Goal: Information Seeking & Learning: Learn about a topic

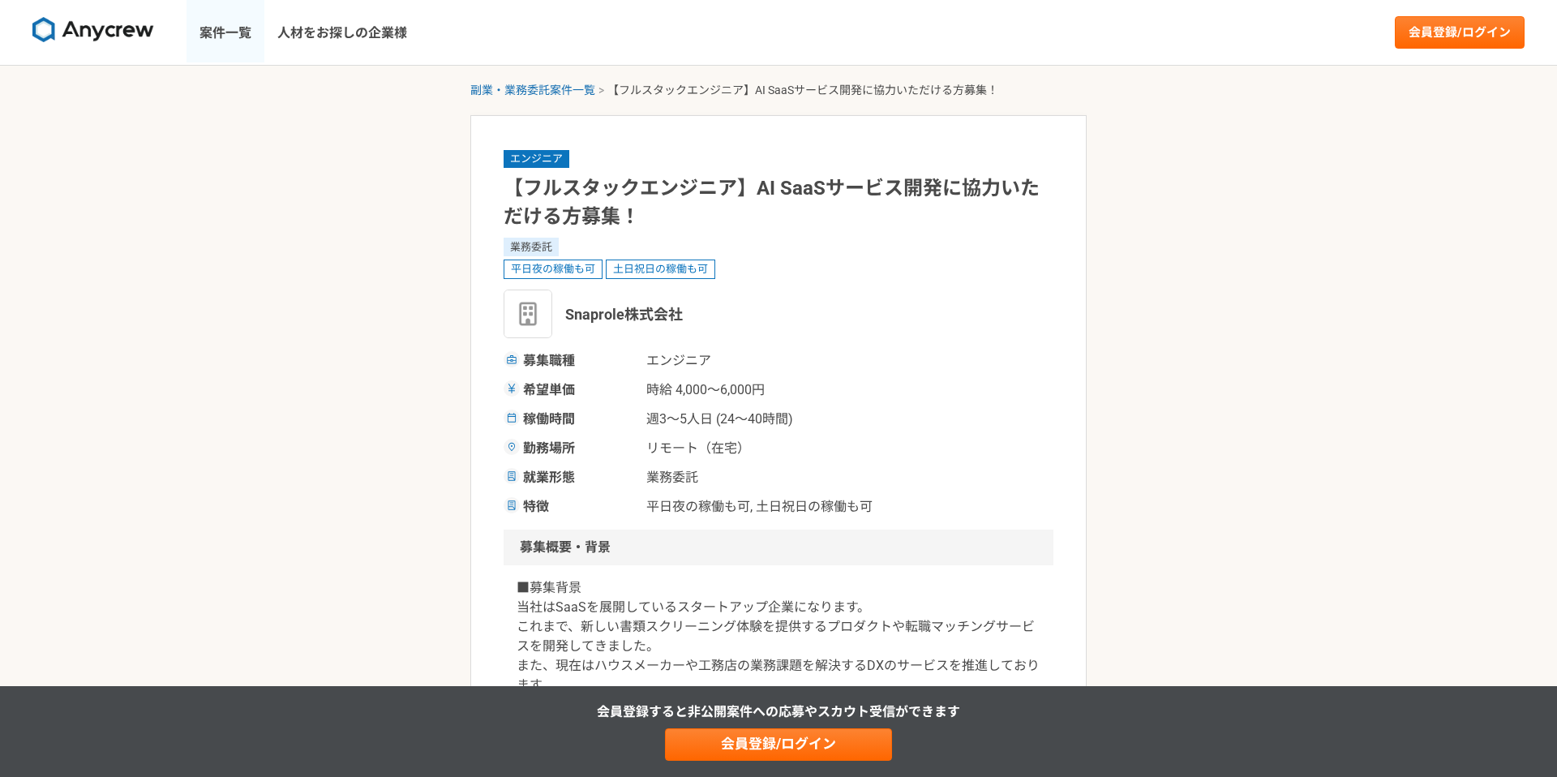
click at [234, 39] on link "案件一覧" at bounding box center [226, 32] width 78 height 65
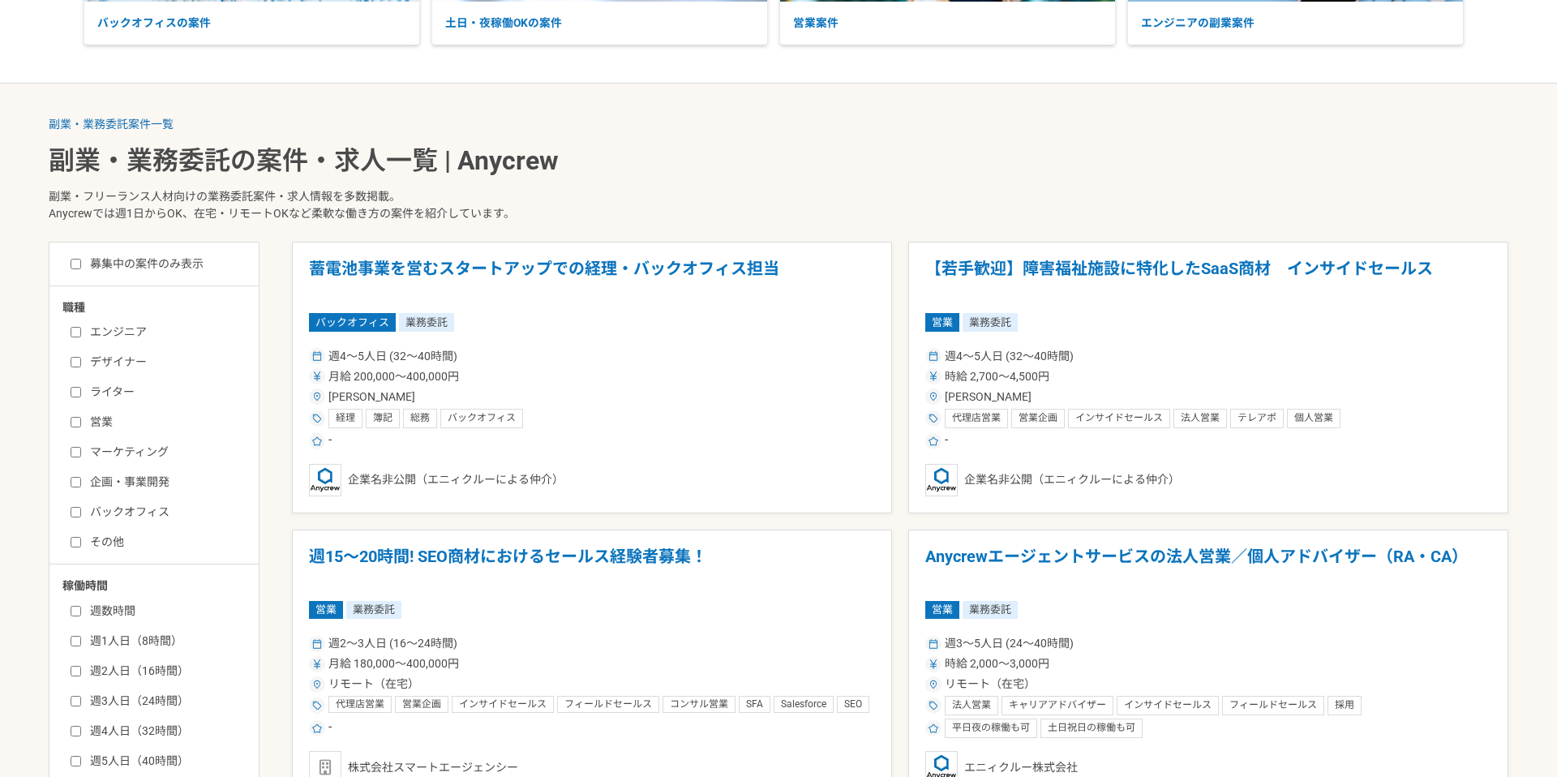
scroll to position [290, 0]
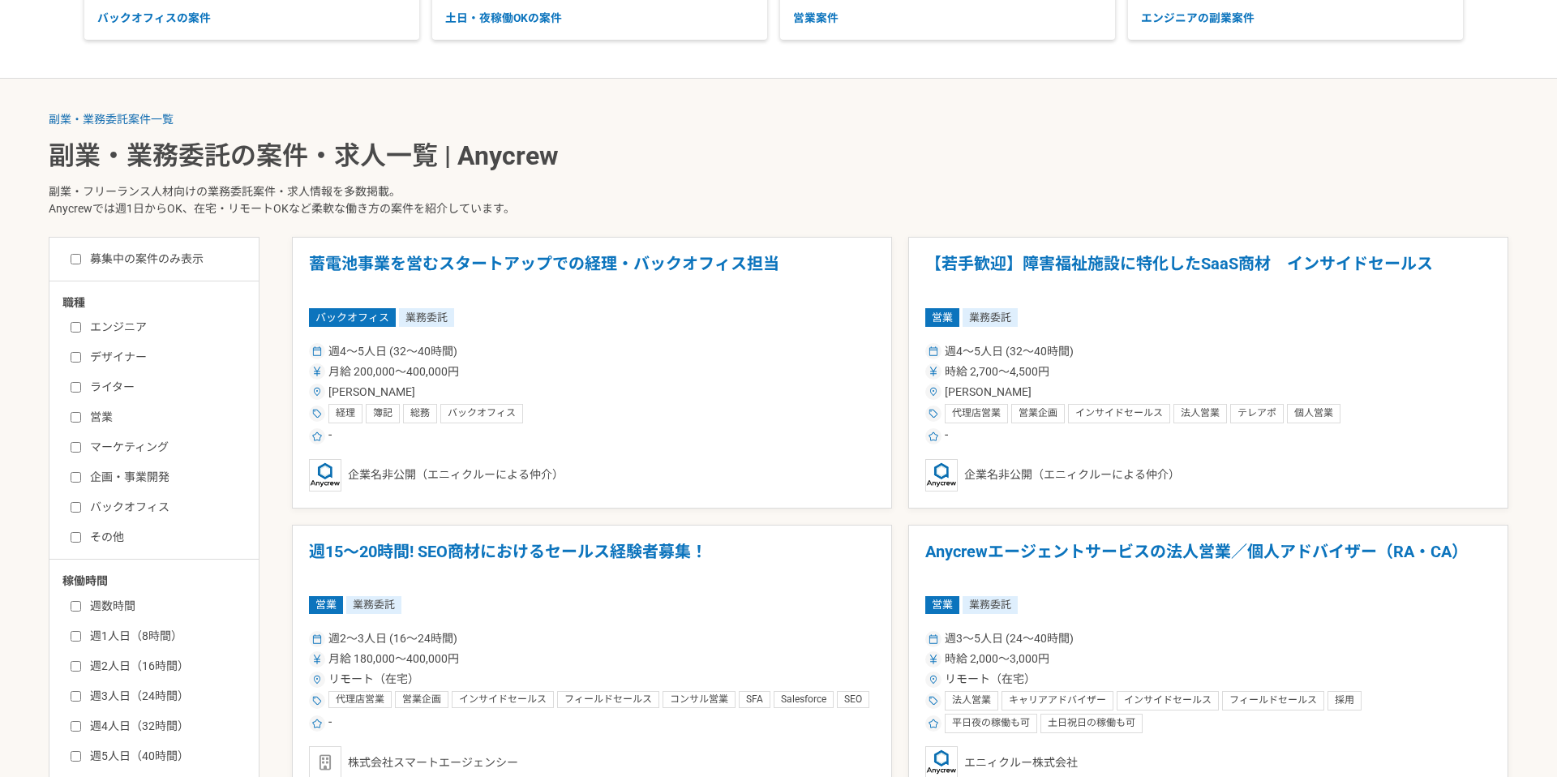
click at [79, 420] on input "営業" at bounding box center [76, 417] width 11 height 11
checkbox input "true"
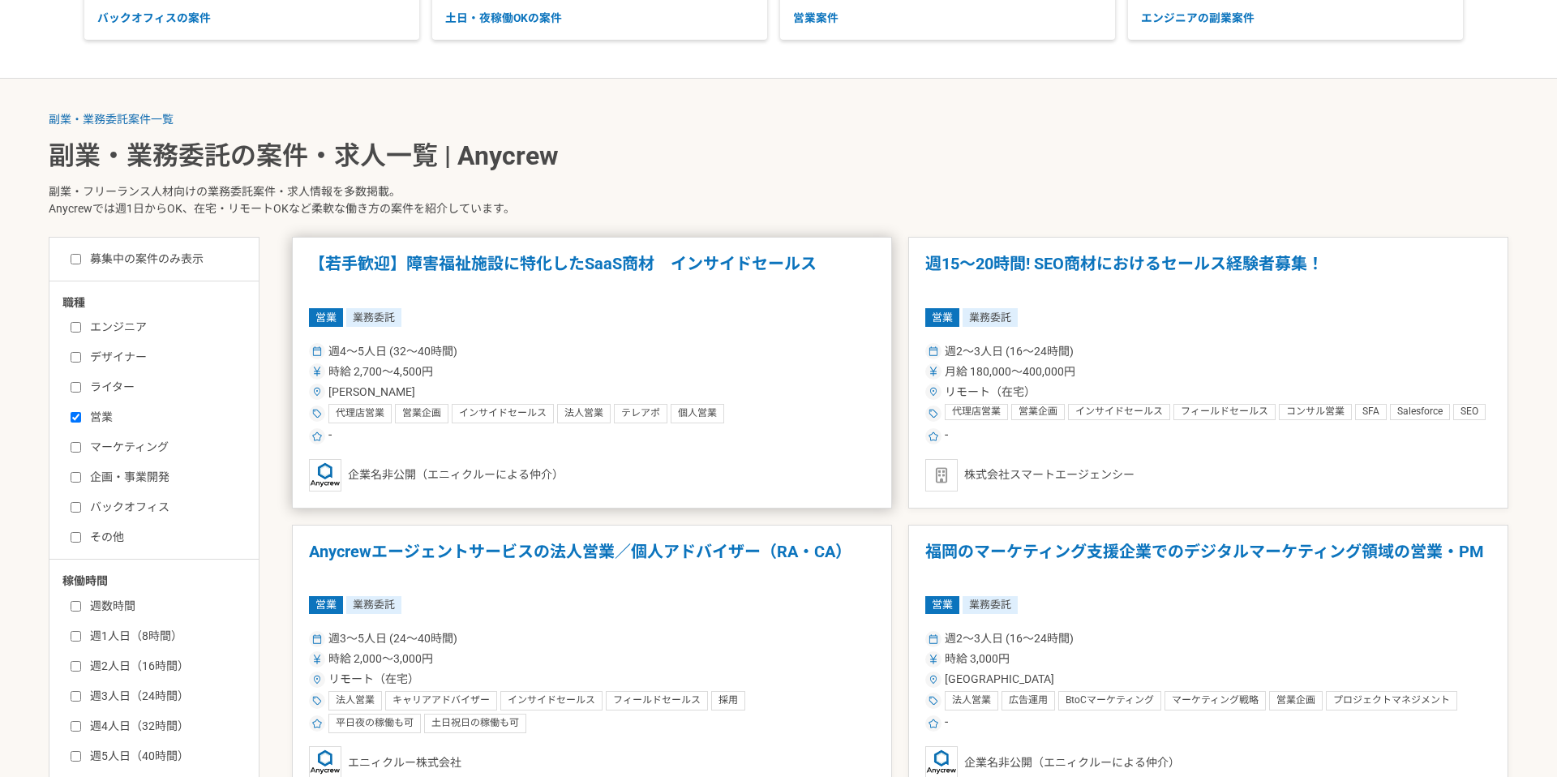
click at [650, 336] on article "【若手歓迎】障害福祉施設に特化したSaaS商材　インサイドセールス 営業 業務委託 週4〜5人日 (32〜40時間) 時給 2,700〜4,500円 [PER…" at bounding box center [592, 373] width 600 height 272
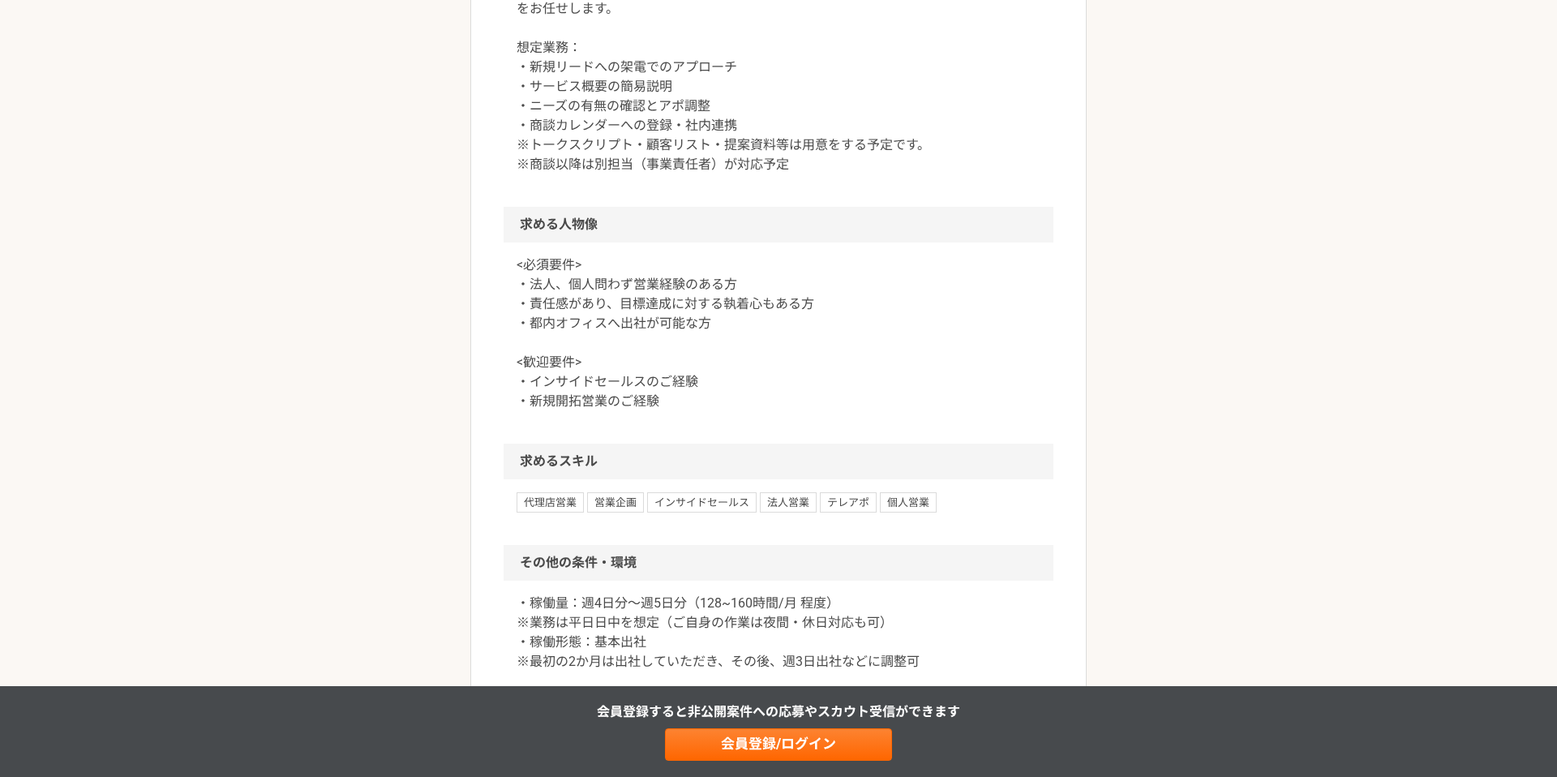
scroll to position [1012, 0]
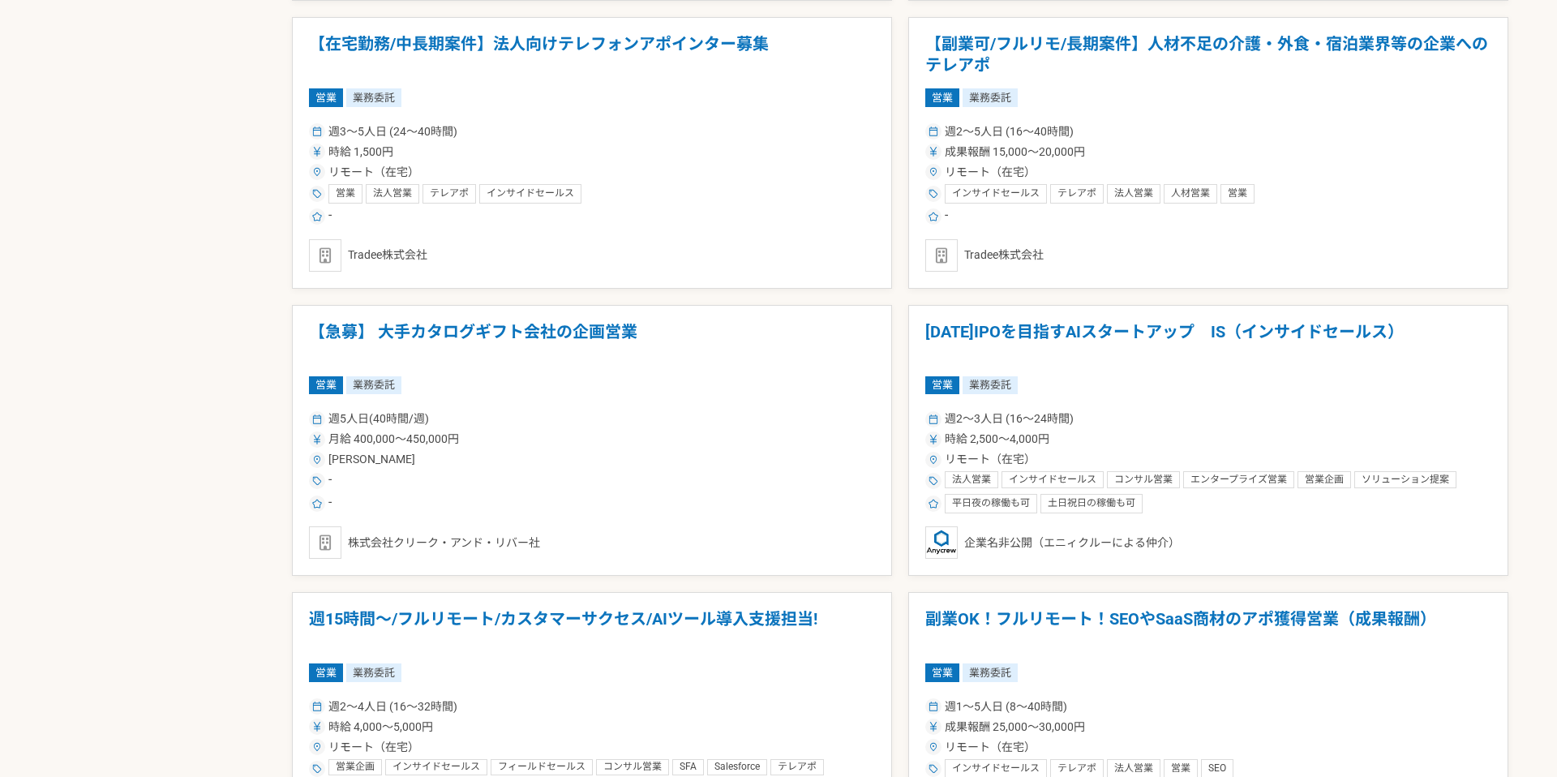
scroll to position [1951, 0]
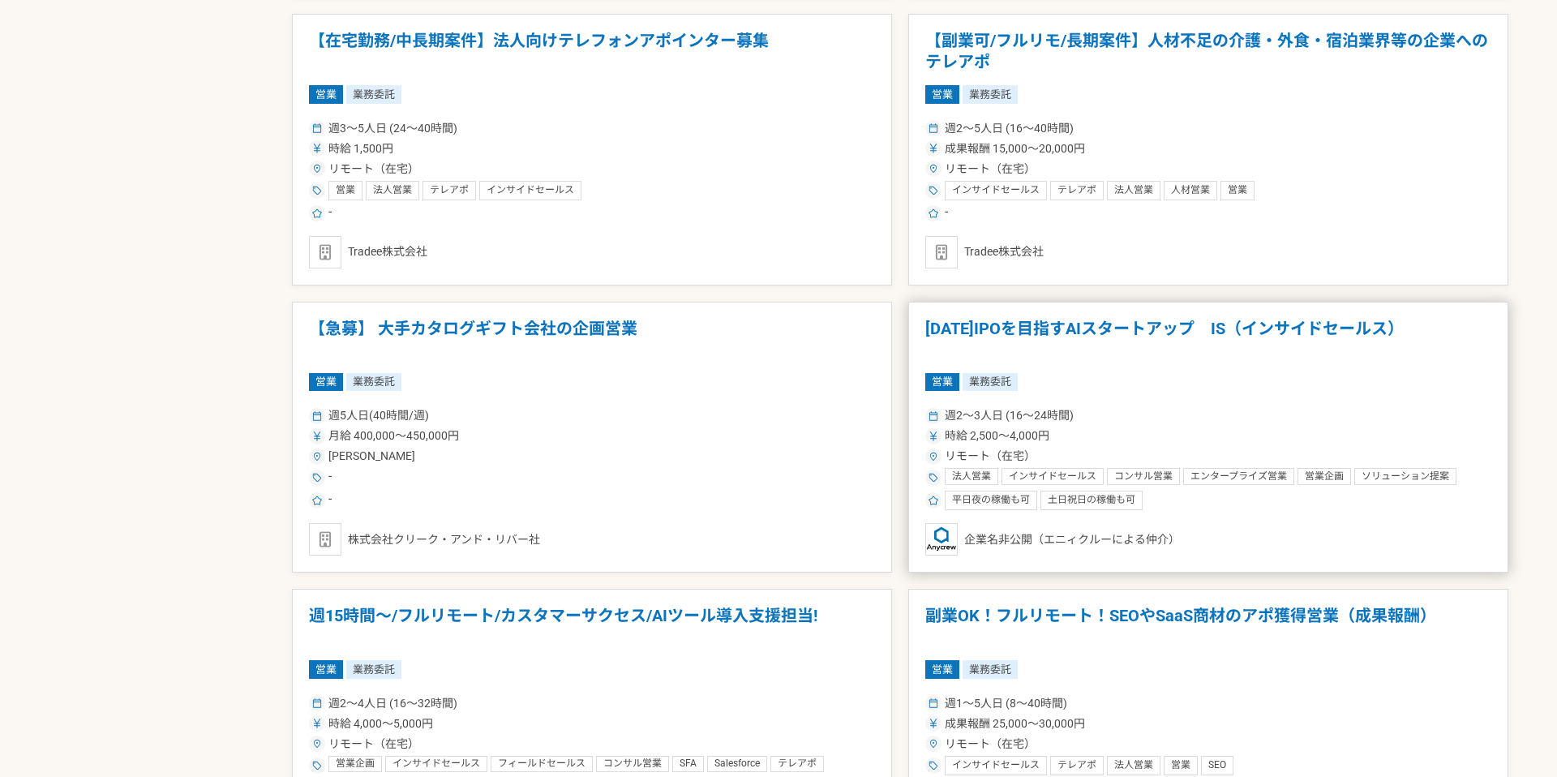
click at [1206, 402] on article "[DATE]IPOを目指すAIスタートアップ　IS（インサイドセールス） 営業 業務委託 週2〜3人日 (16〜24時間) 時給 2,500〜4,000円 リ…" at bounding box center [1208, 438] width 600 height 272
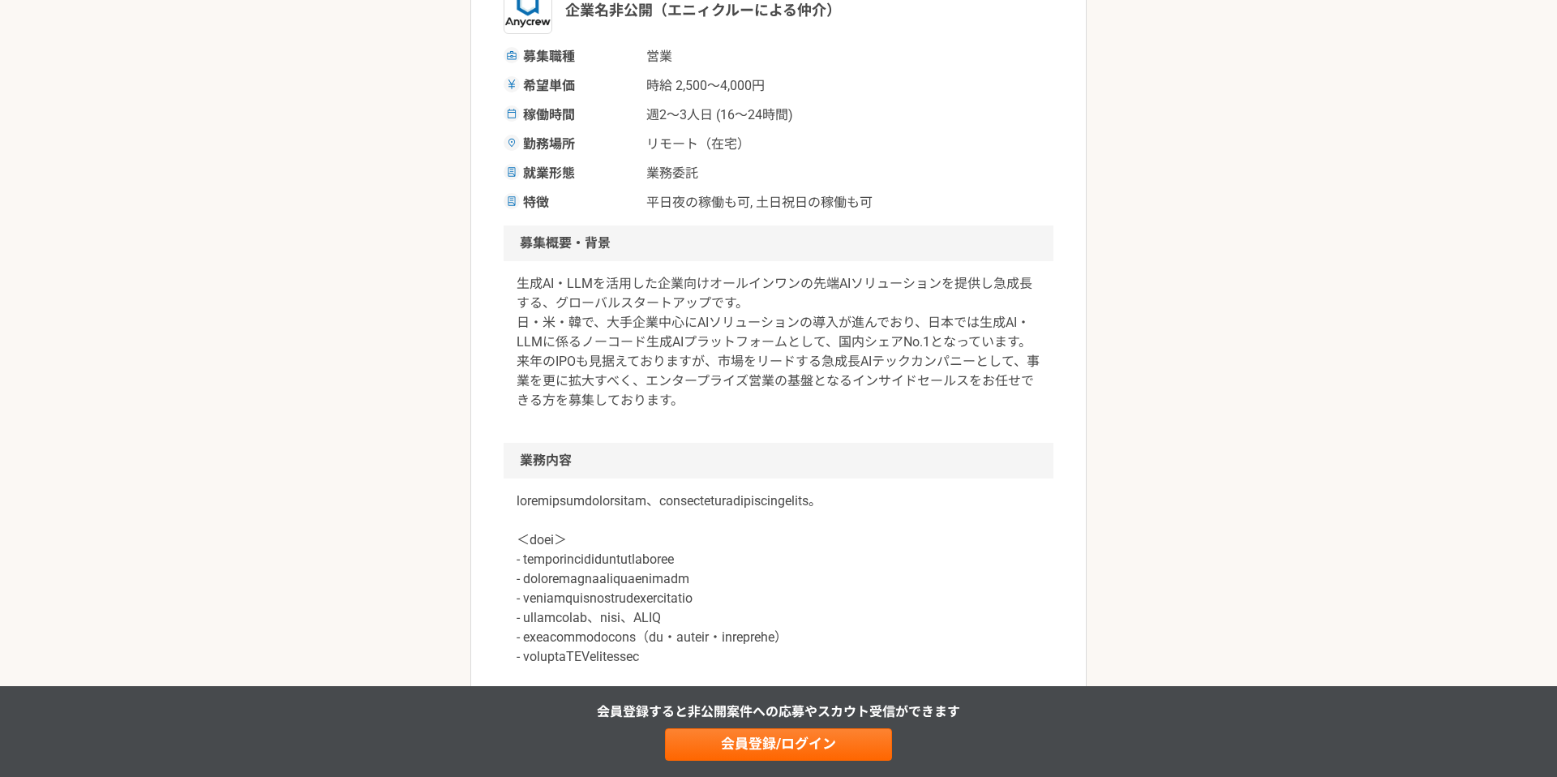
scroll to position [500, 0]
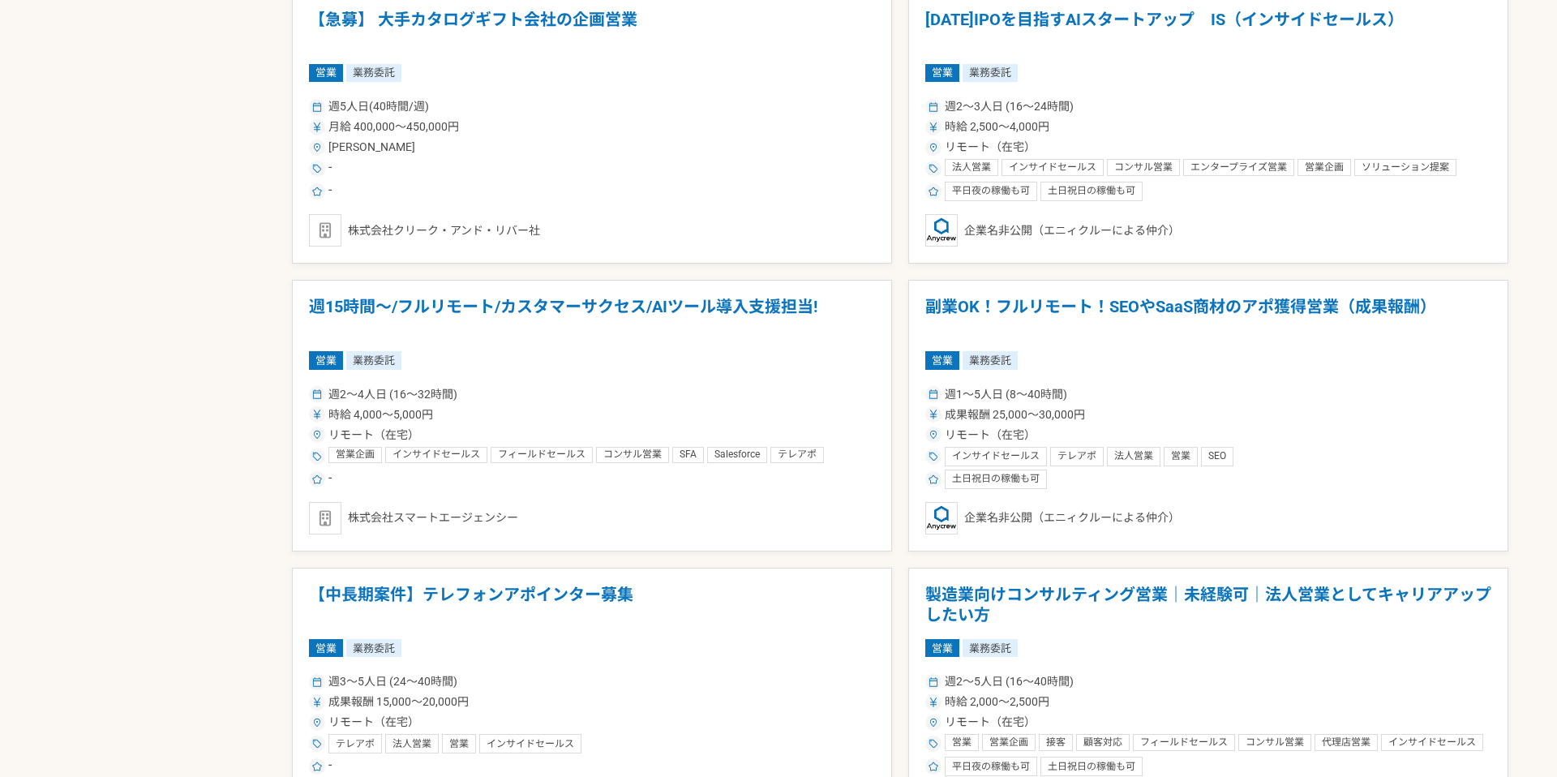
scroll to position [2948, 0]
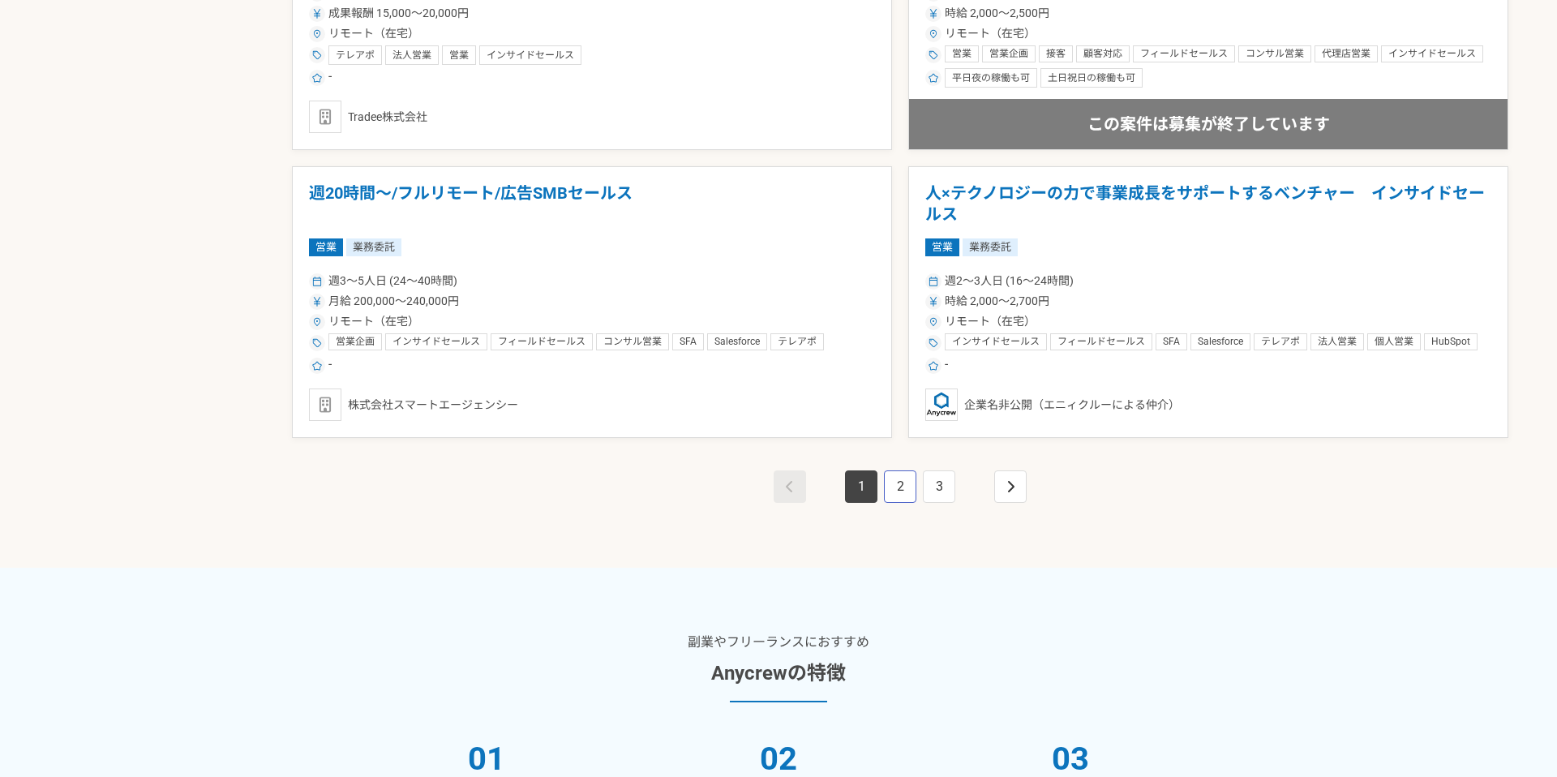
click at [903, 488] on link "2" at bounding box center [900, 486] width 32 height 32
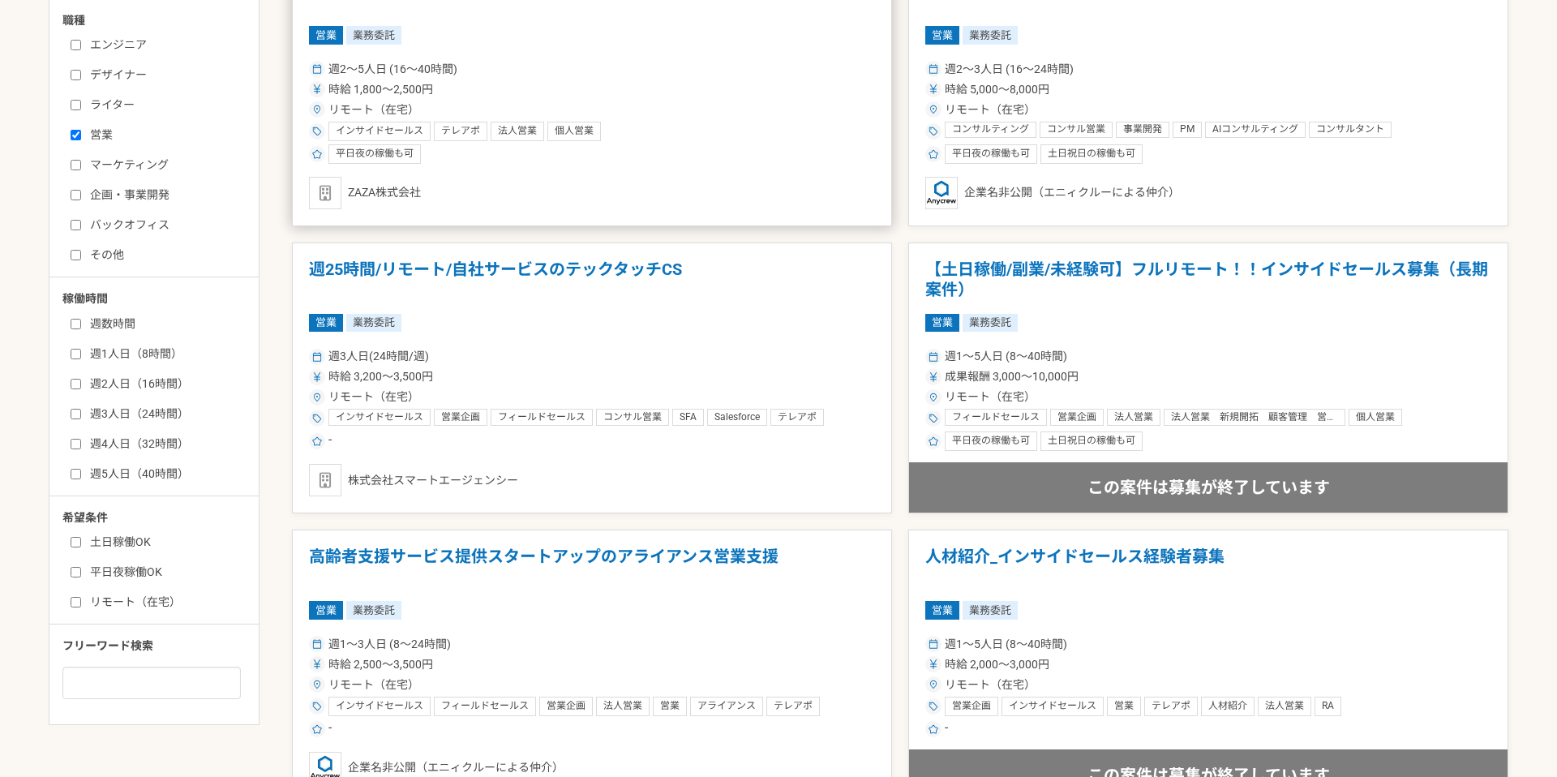
scroll to position [577, 0]
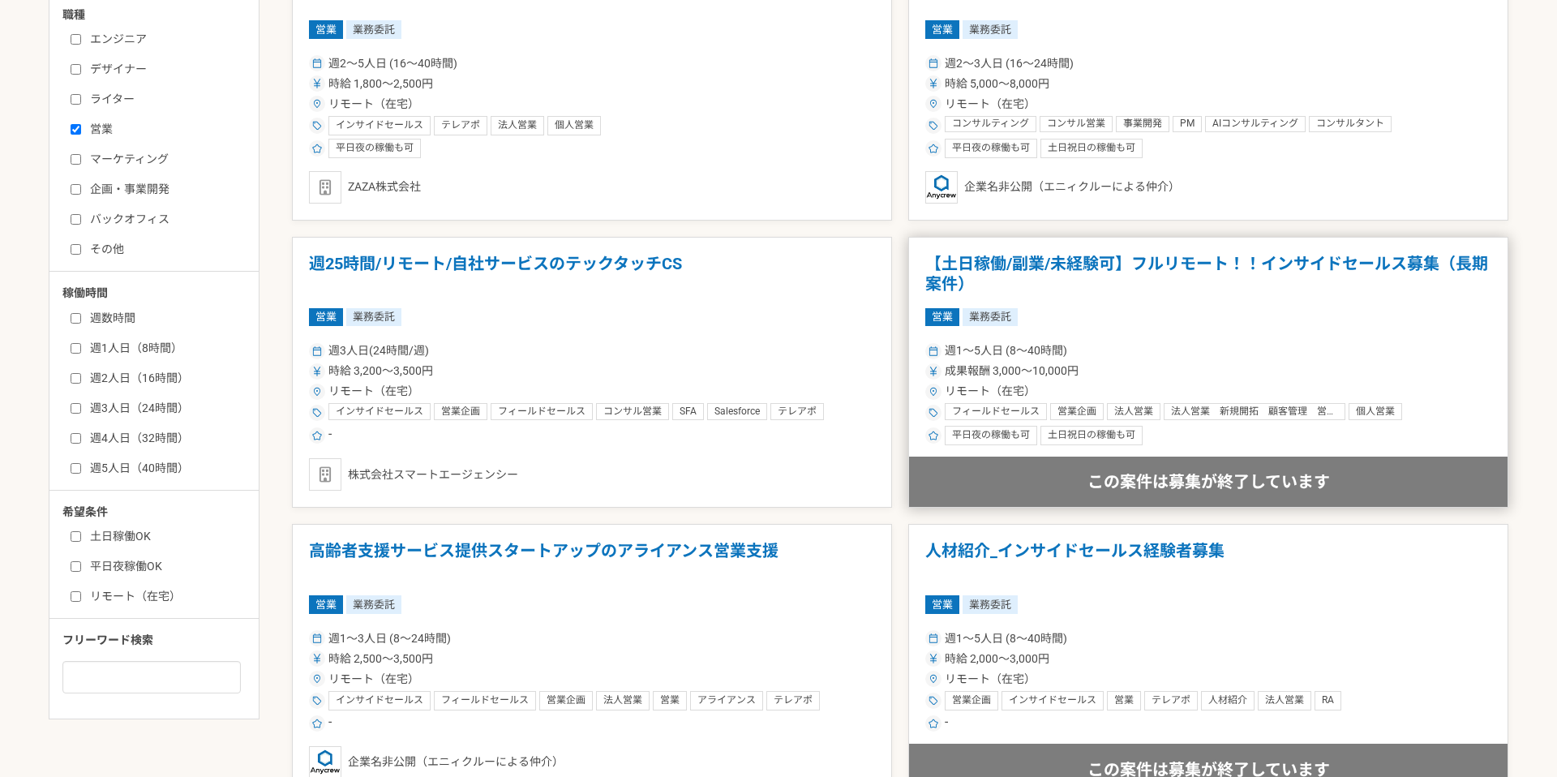
click at [1157, 339] on div "週1〜5人日 (8〜40時間) 成果報酬 3,000〜10,000円 リモート（在宅） フィールドセールス 営業企画 法人営業 法人営業　新規開拓　顧客管理　…" at bounding box center [1208, 392] width 566 height 106
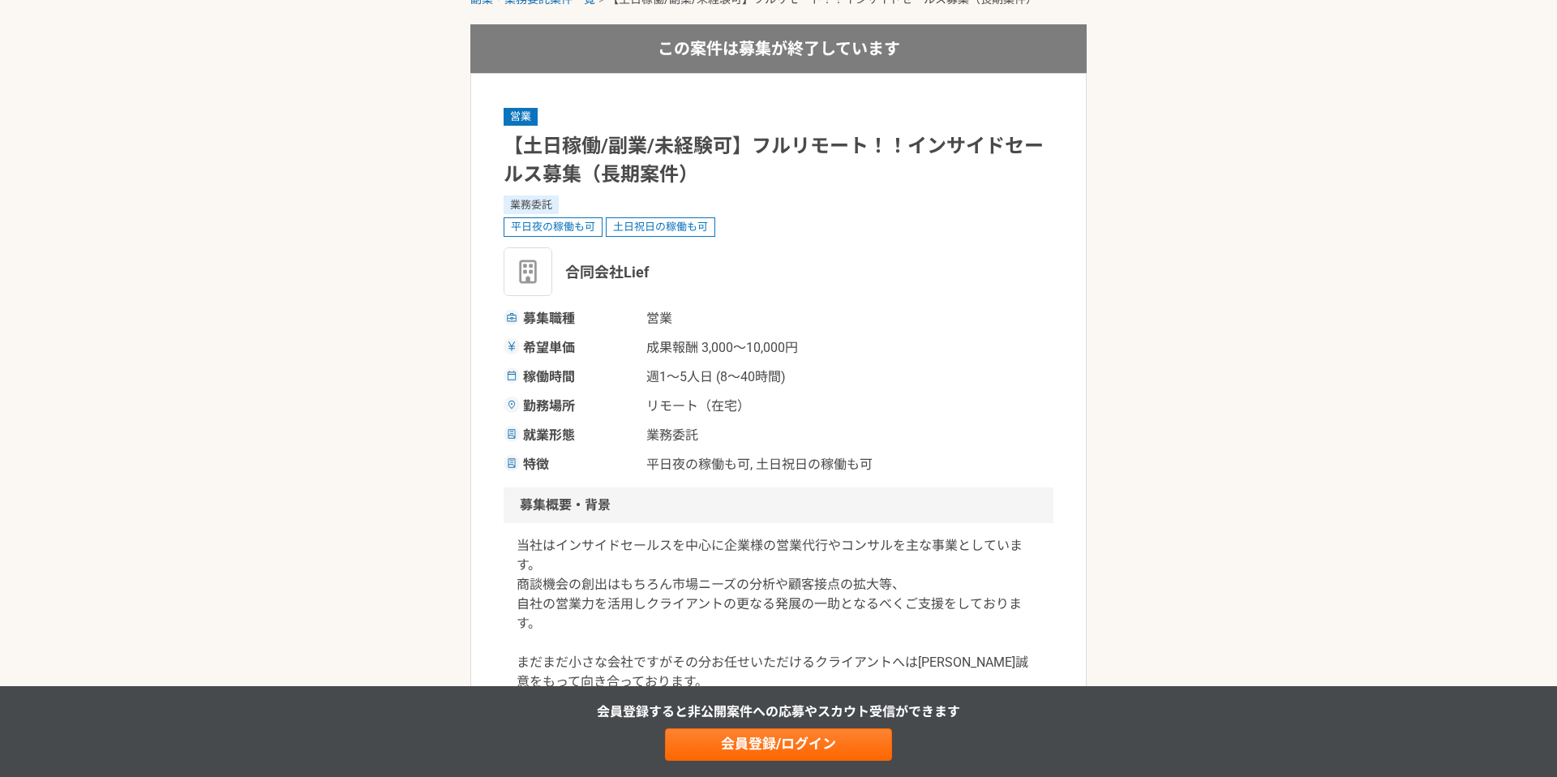
scroll to position [613, 0]
